Goal: Complete application form

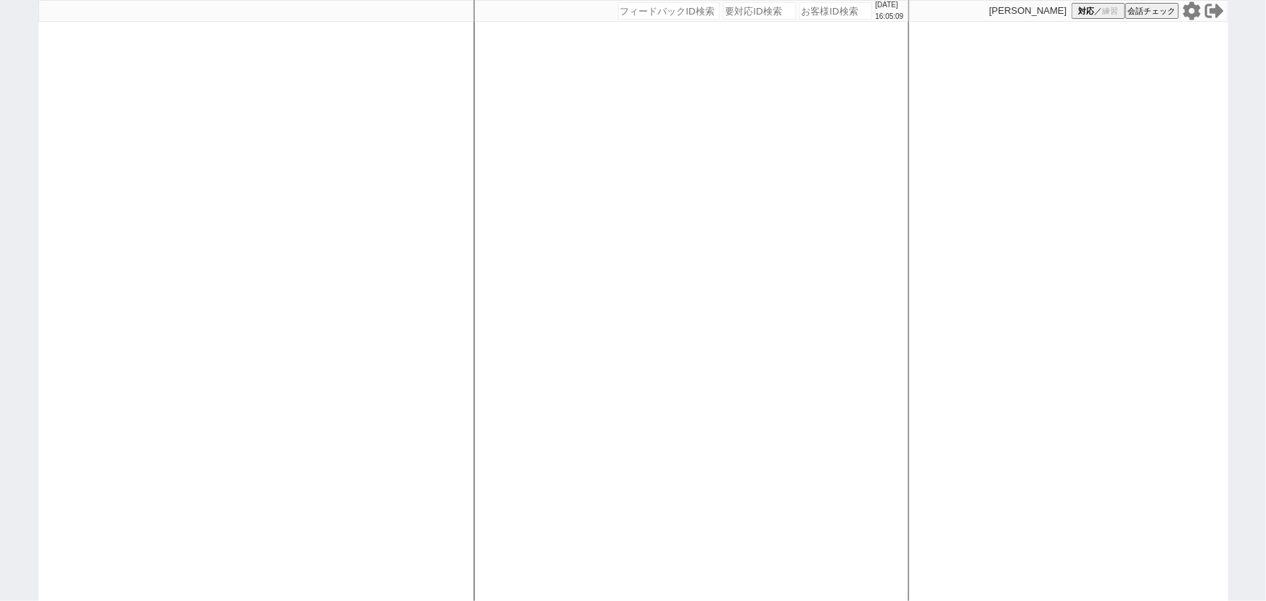
click at [834, 13] on input "number" at bounding box center [836, 10] width 73 height 17
paste input "611080"
type input "611080"
select select
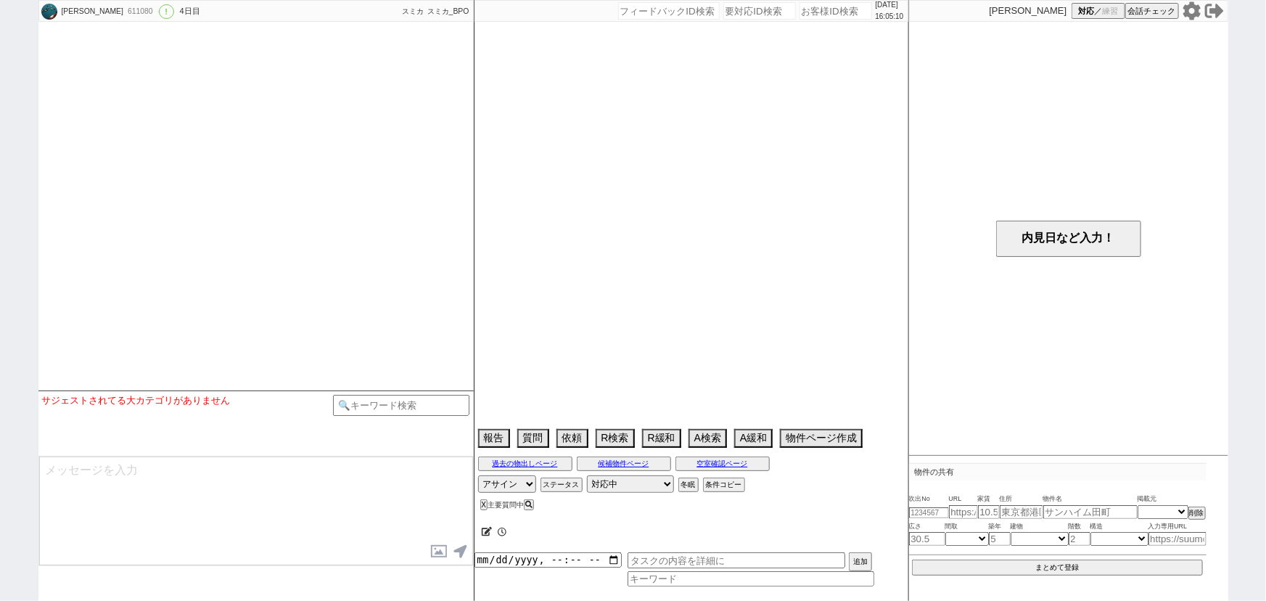
select select "2025"
select select "11"
select select "37"
select select "1"
select select "12"
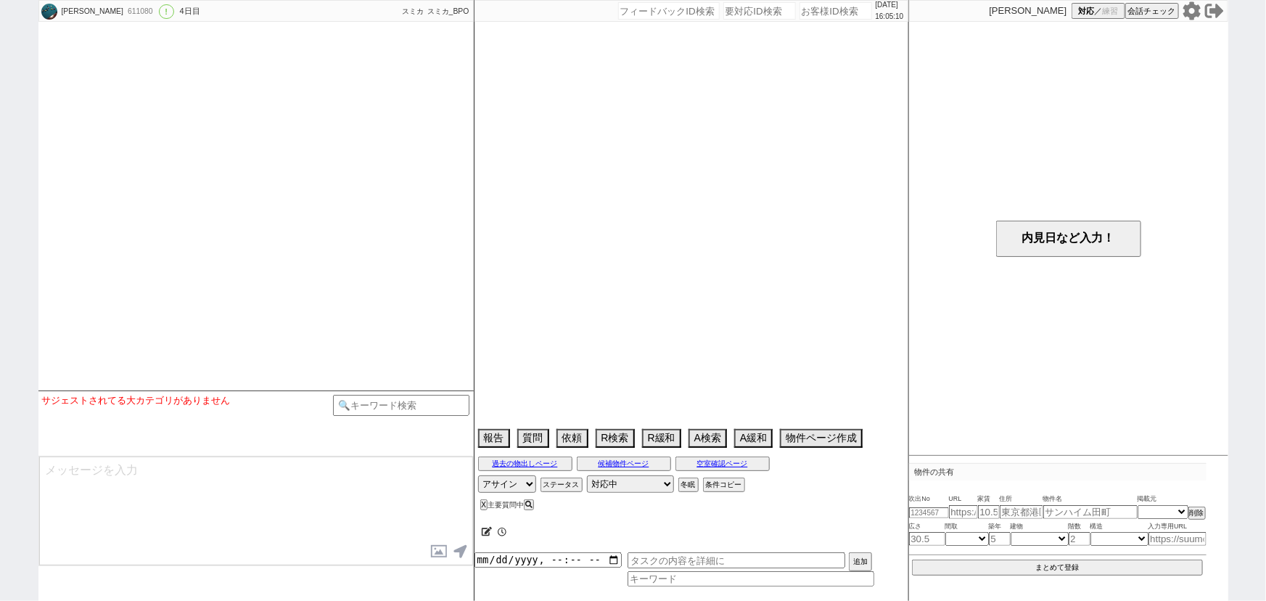
select select "124"
select select "125"
select select "142"
select select "102"
select select "103"
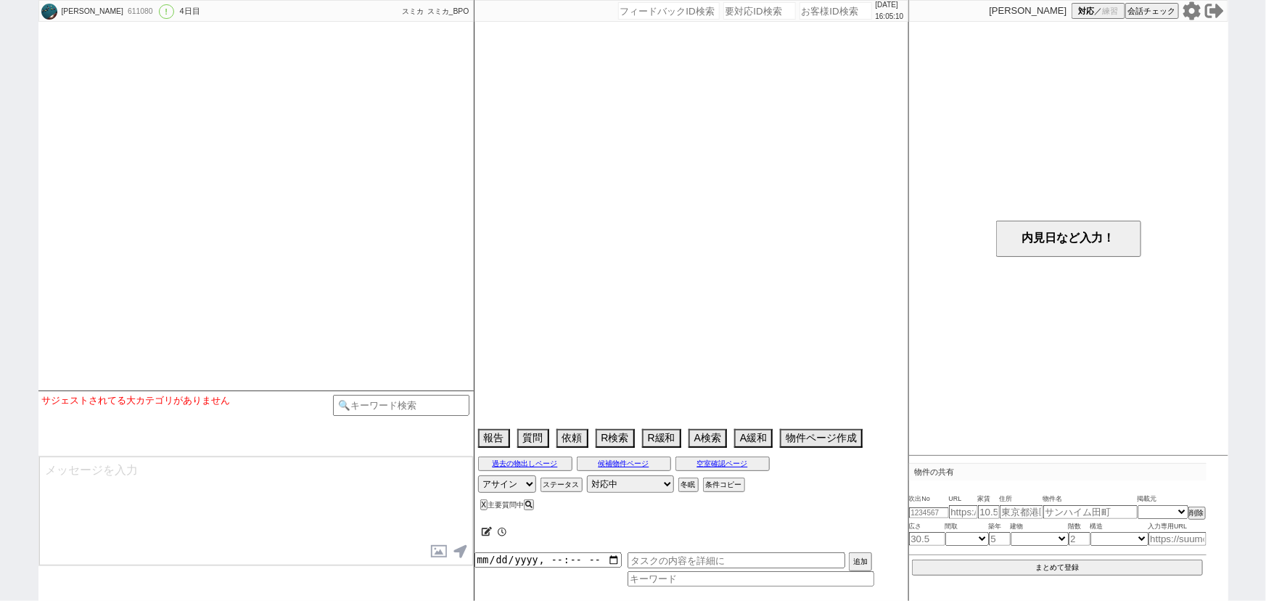
select select "111"
select select "11"
select select "403"
select select "113"
select select "2863"
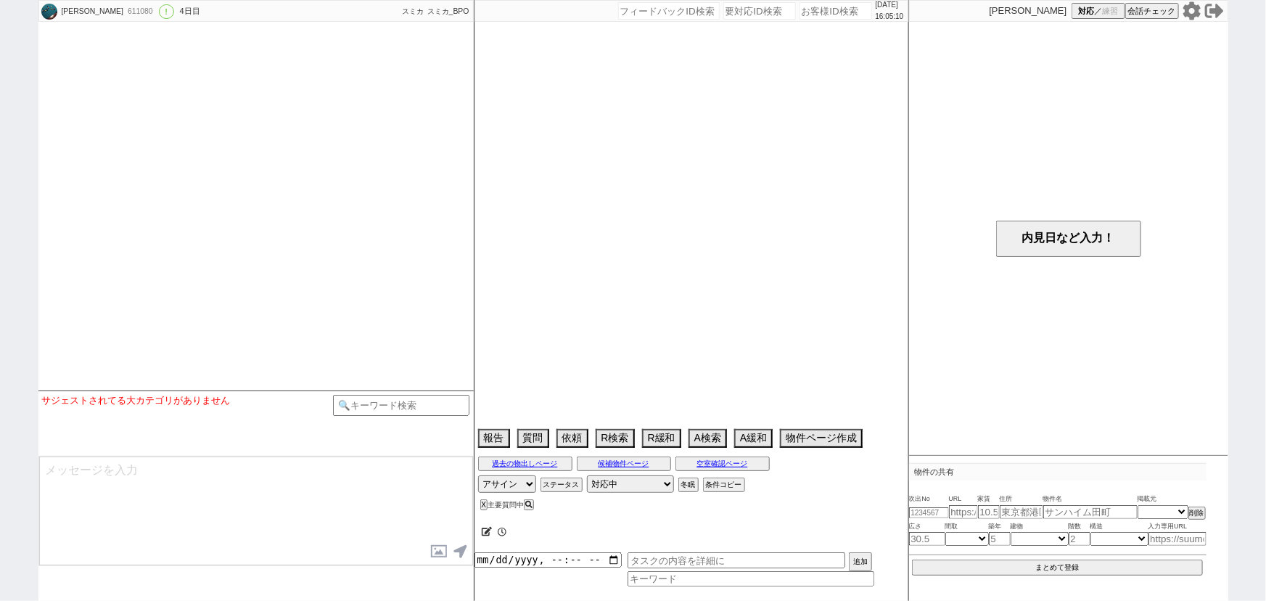
select select "12"
select select "442"
select select "114"
select select "110"
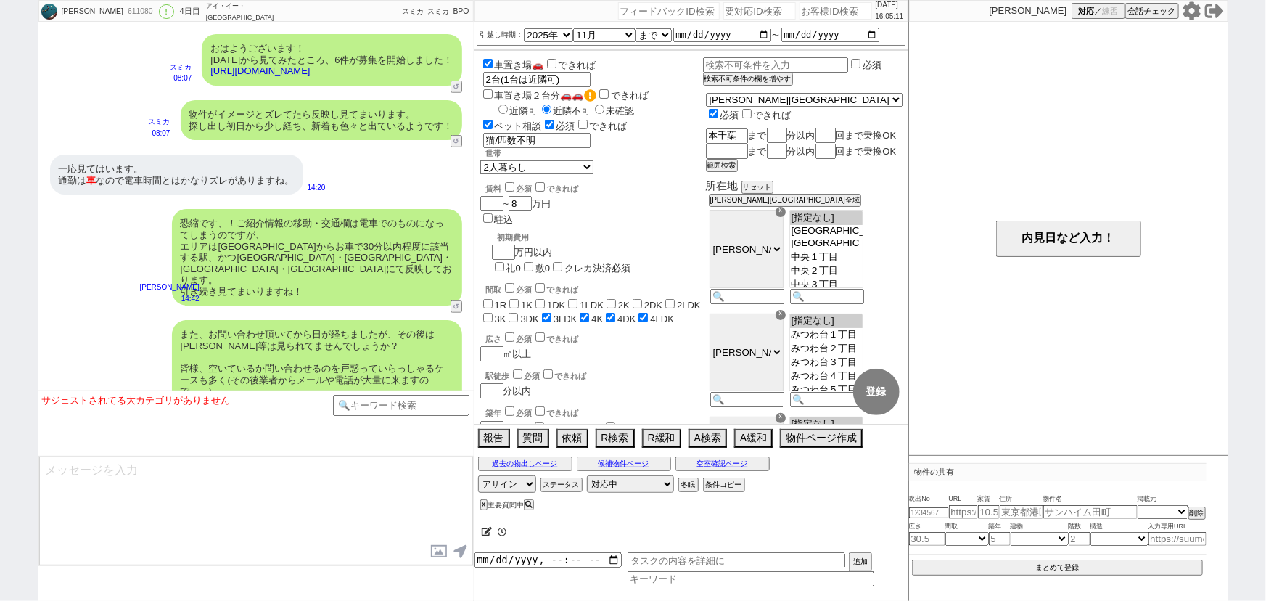
scroll to position [171, 0]
click at [1192, 15] on icon at bounding box center [1191, 10] width 17 height 18
